Goal: Information Seeking & Learning: Learn about a topic

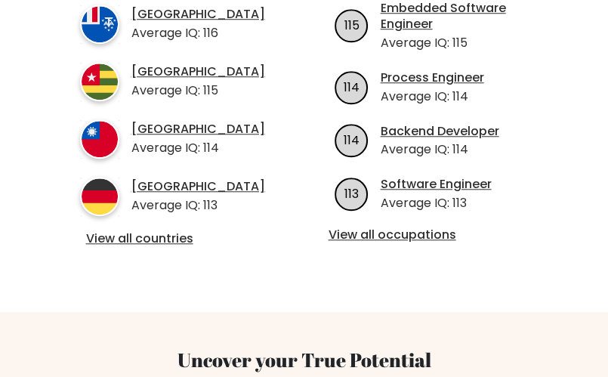
scroll to position [676, 0]
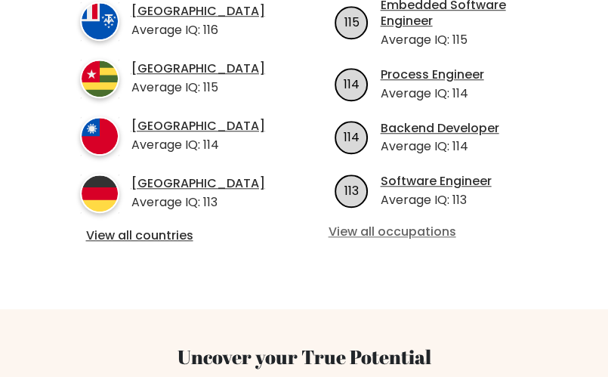
click at [399, 234] on link "View all occupations" at bounding box center [435, 232] width 212 height 16
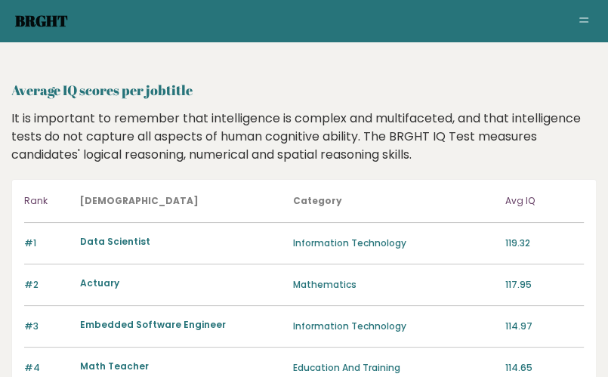
click at [30, 19] on link "Brght" at bounding box center [41, 21] width 53 height 20
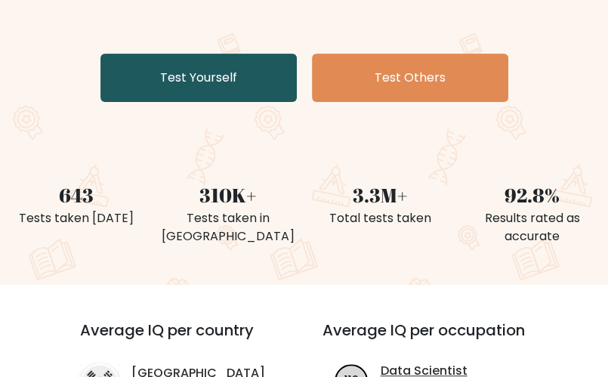
scroll to position [257, 0]
click at [202, 84] on link "Test Yourself" at bounding box center [198, 78] width 196 height 48
